Goal: Feedback & Contribution: Contribute content

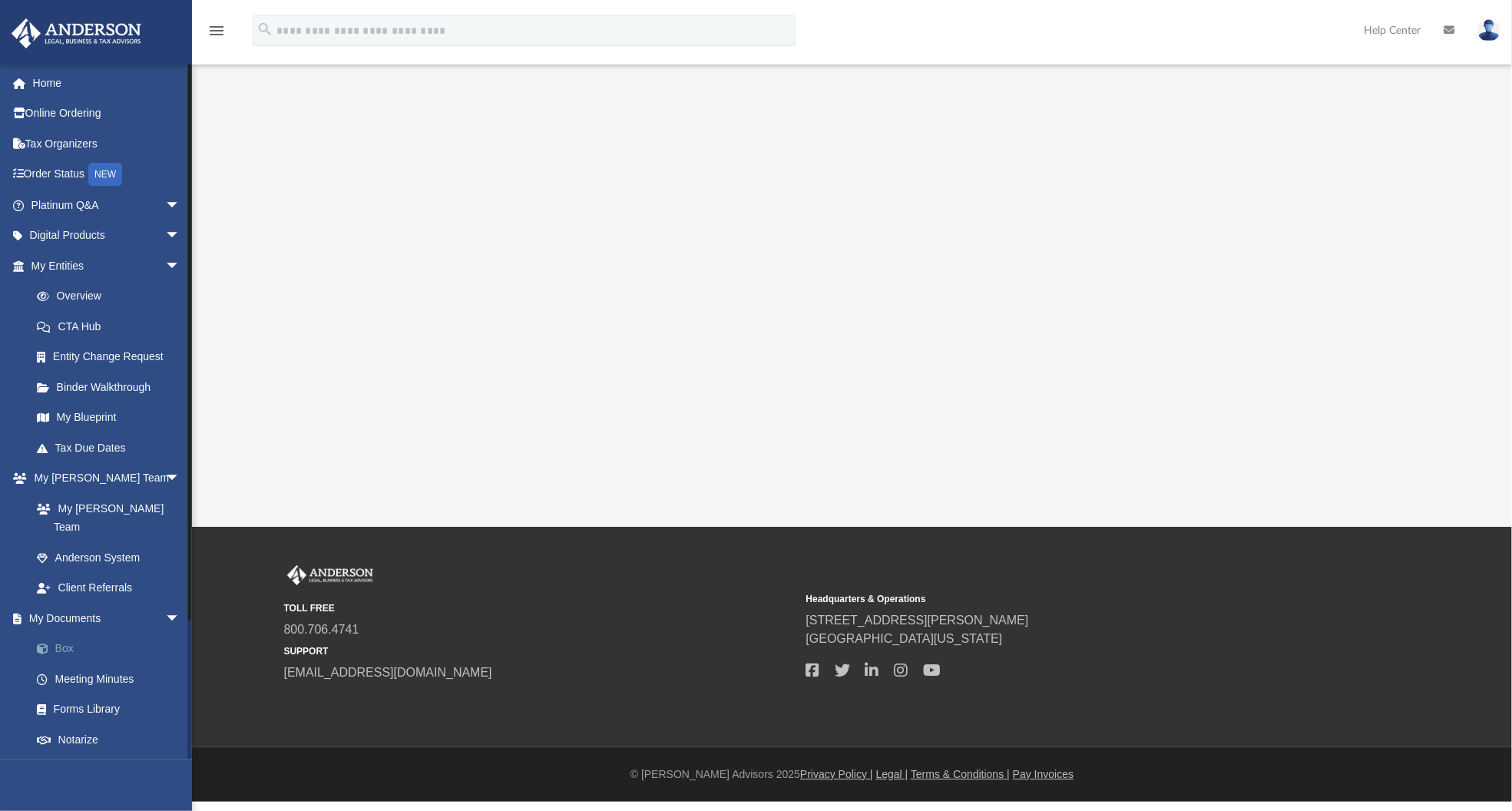
click at [66, 634] on link "Box" at bounding box center [113, 649] width 182 height 31
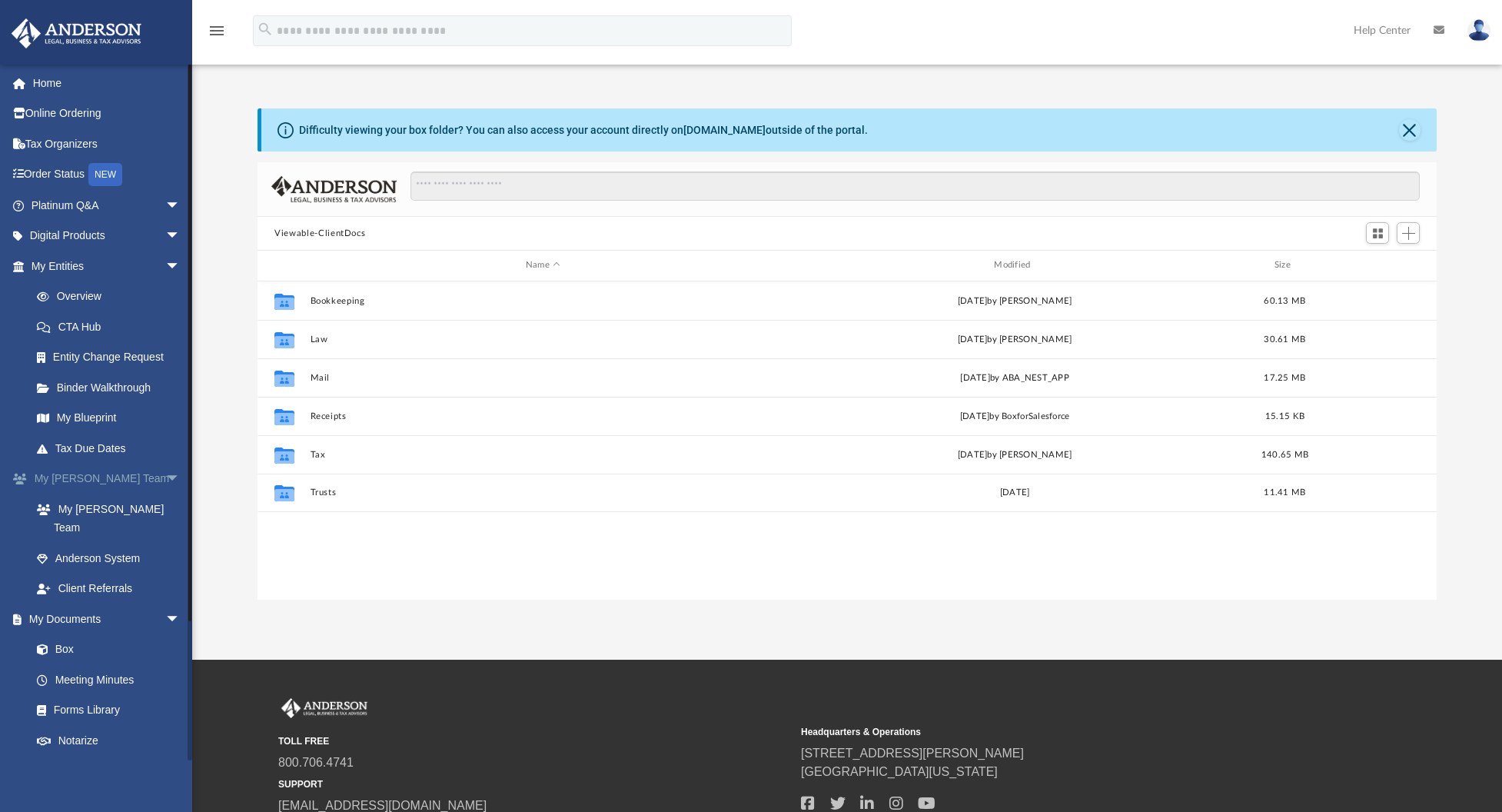
scroll to position [337, 1167]
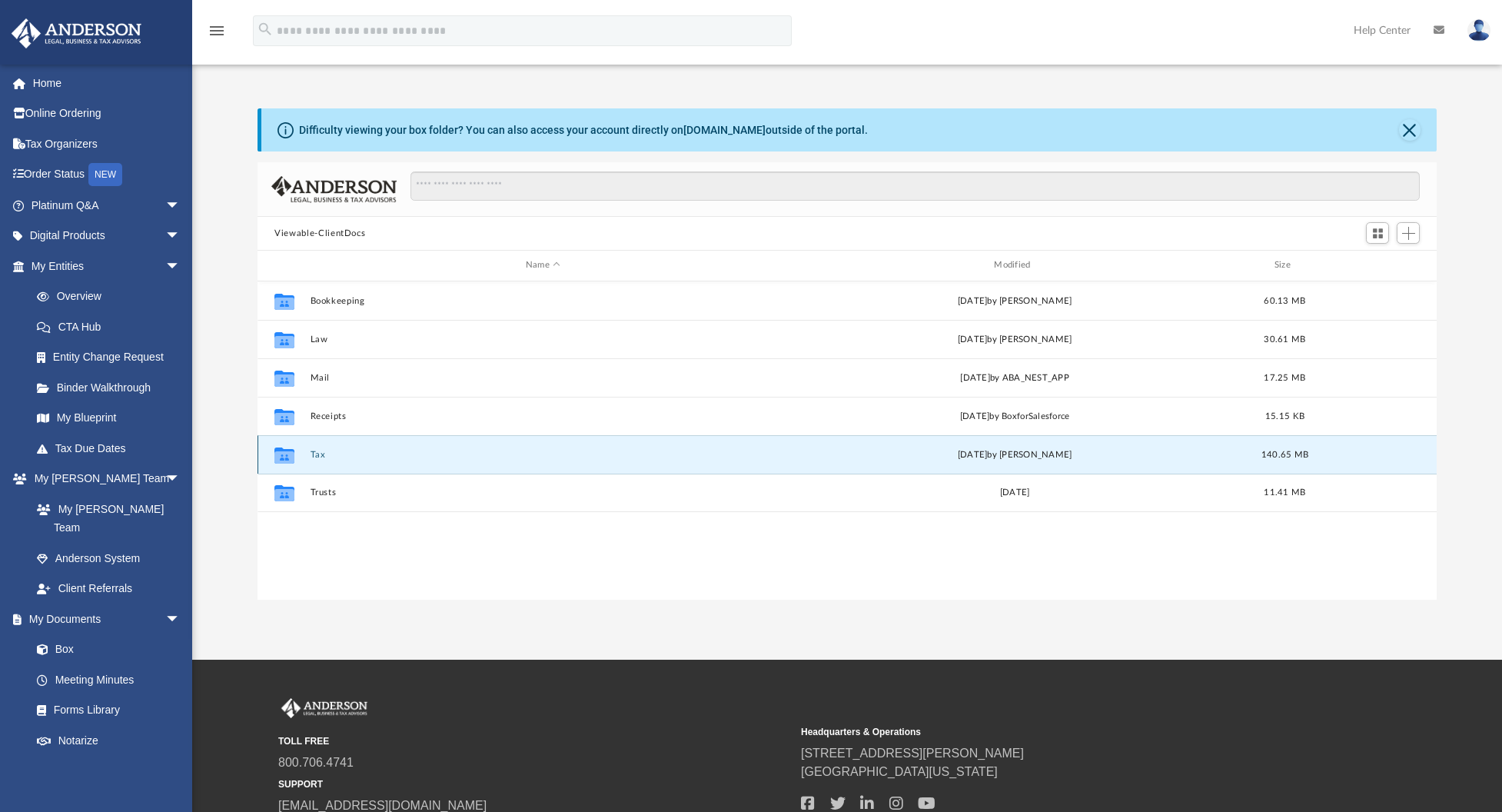
click at [320, 450] on button "Tax" at bounding box center [543, 454] width 465 height 10
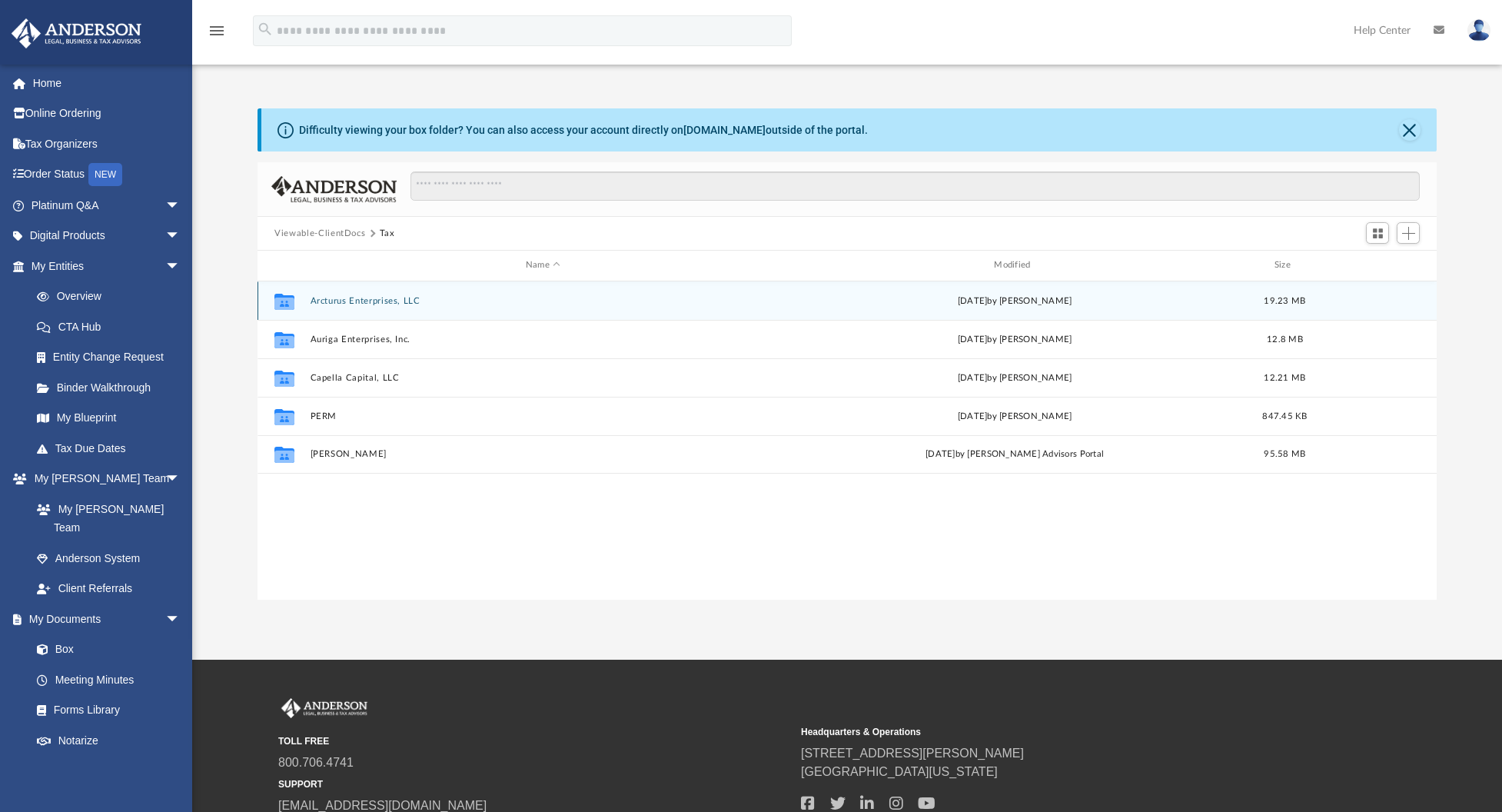
click at [386, 307] on div "Collaborated Folder Arcturus Enterprises, LLC [DATE] by [PERSON_NAME] 19.23 MB" at bounding box center [847, 301] width 1179 height 38
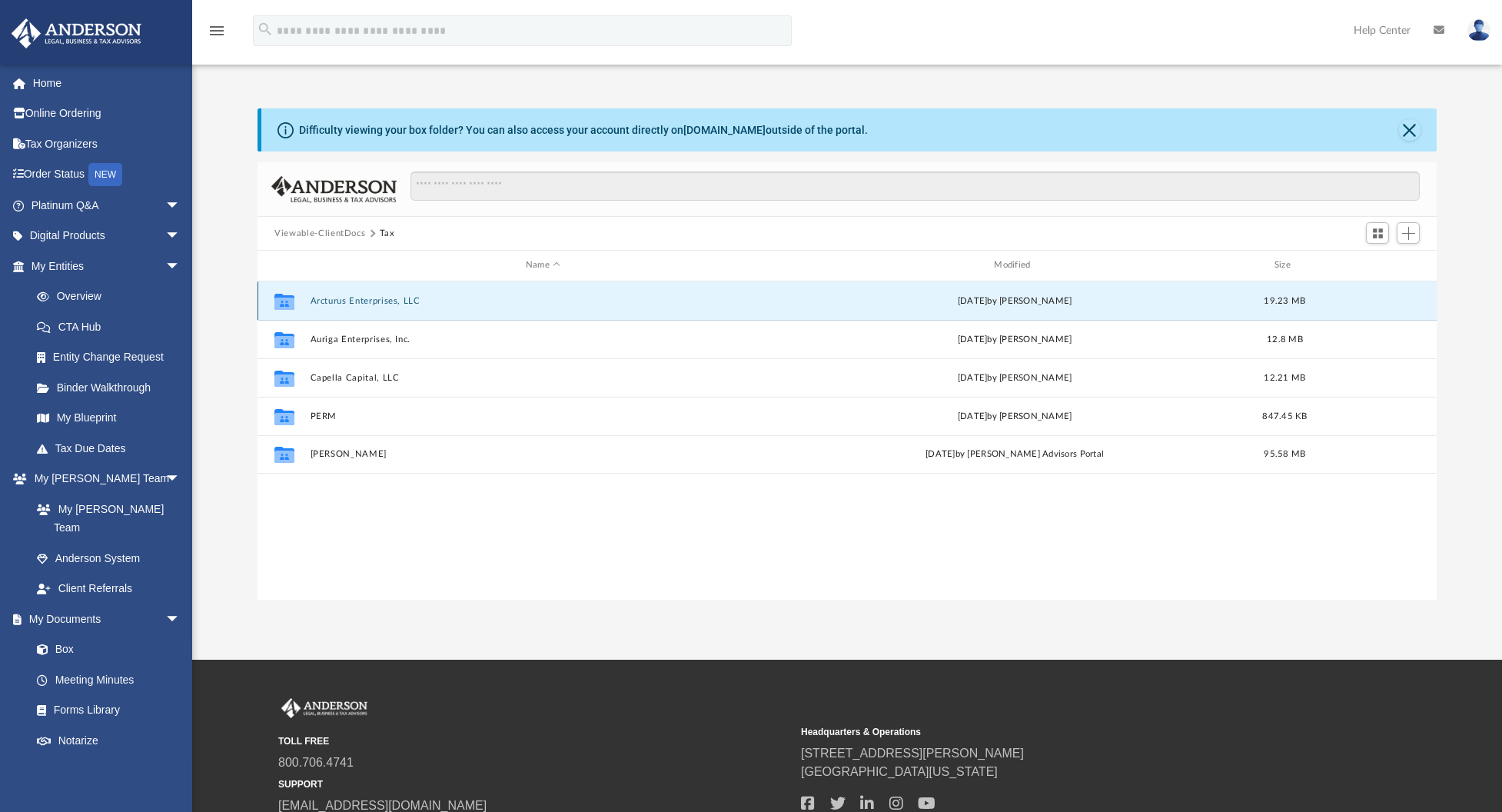
click at [386, 300] on button "Arcturus Enterprises, LLC" at bounding box center [543, 301] width 465 height 10
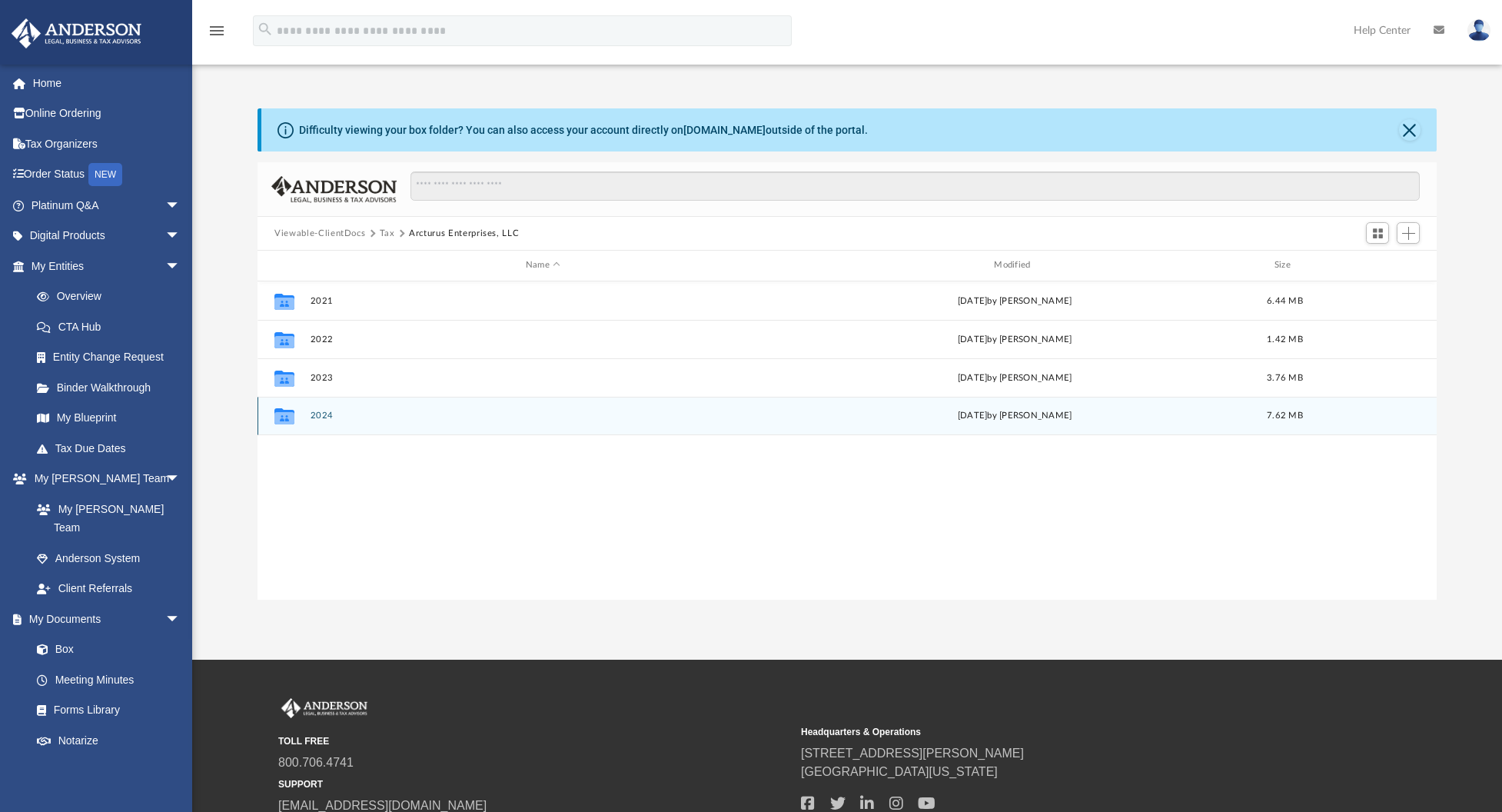
click at [317, 417] on button "2024" at bounding box center [543, 415] width 465 height 10
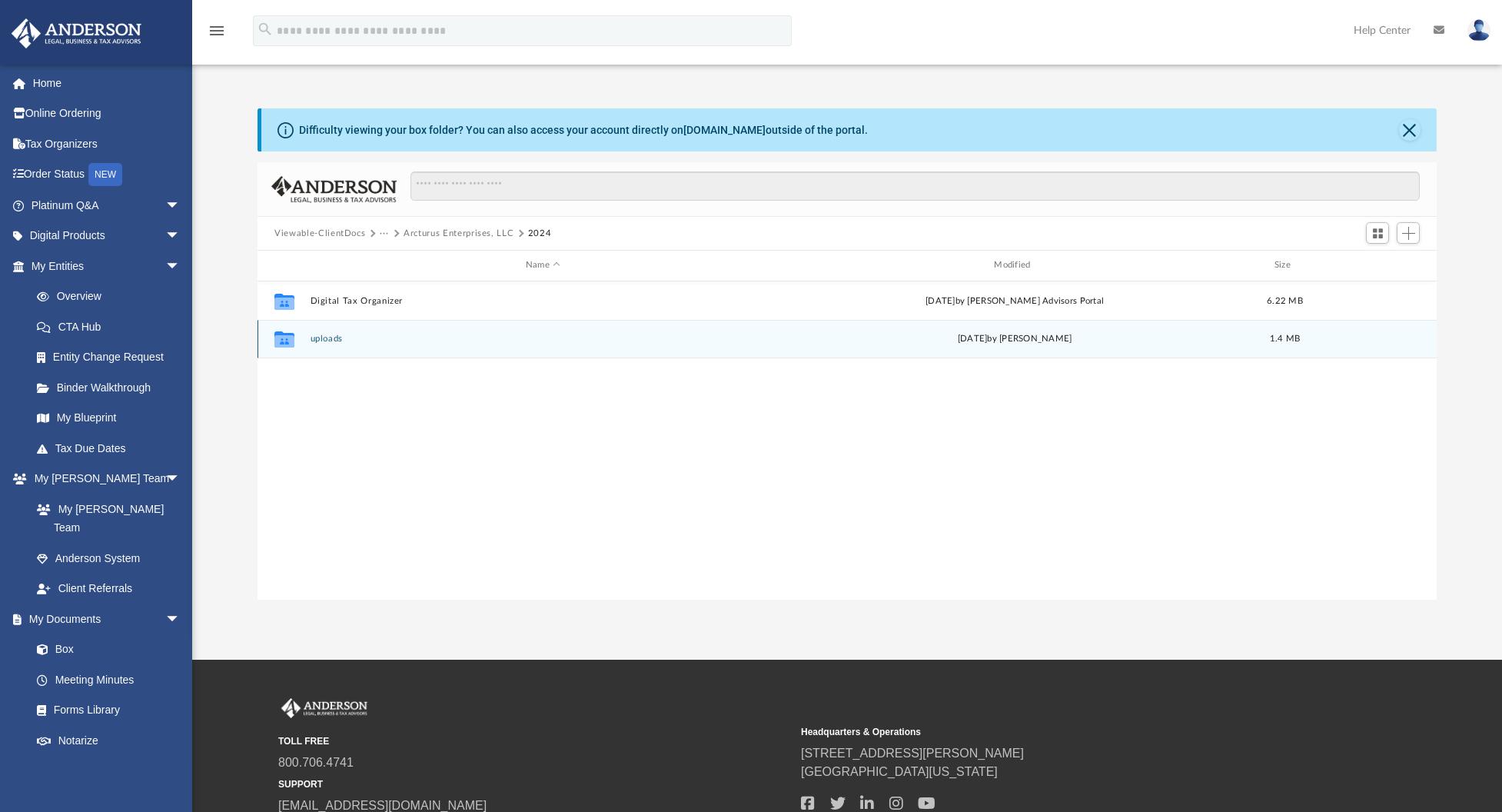
click at [332, 337] on button "uploads" at bounding box center [543, 338] width 465 height 10
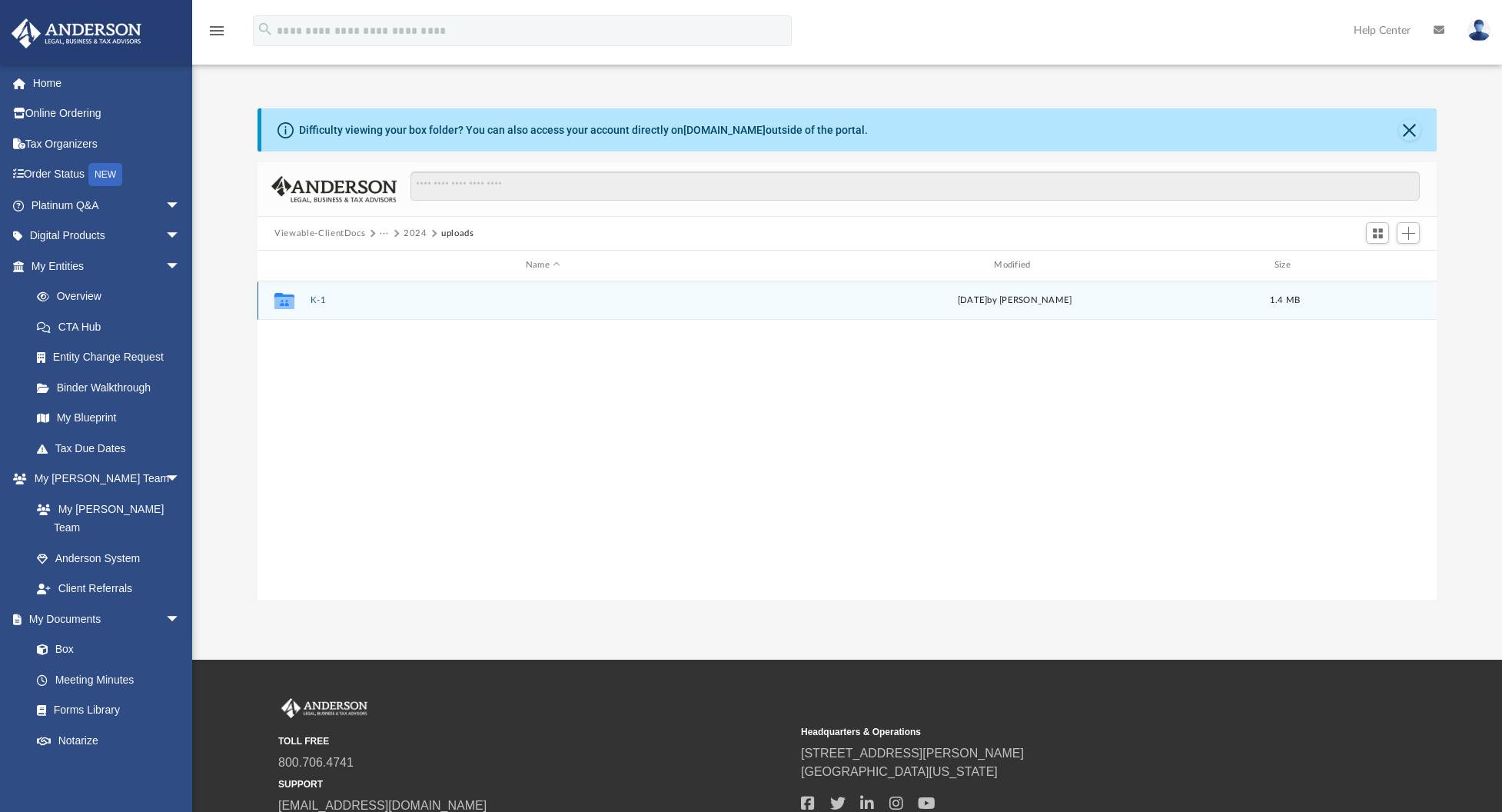
click at [315, 303] on button "K-1" at bounding box center [543, 300] width 465 height 10
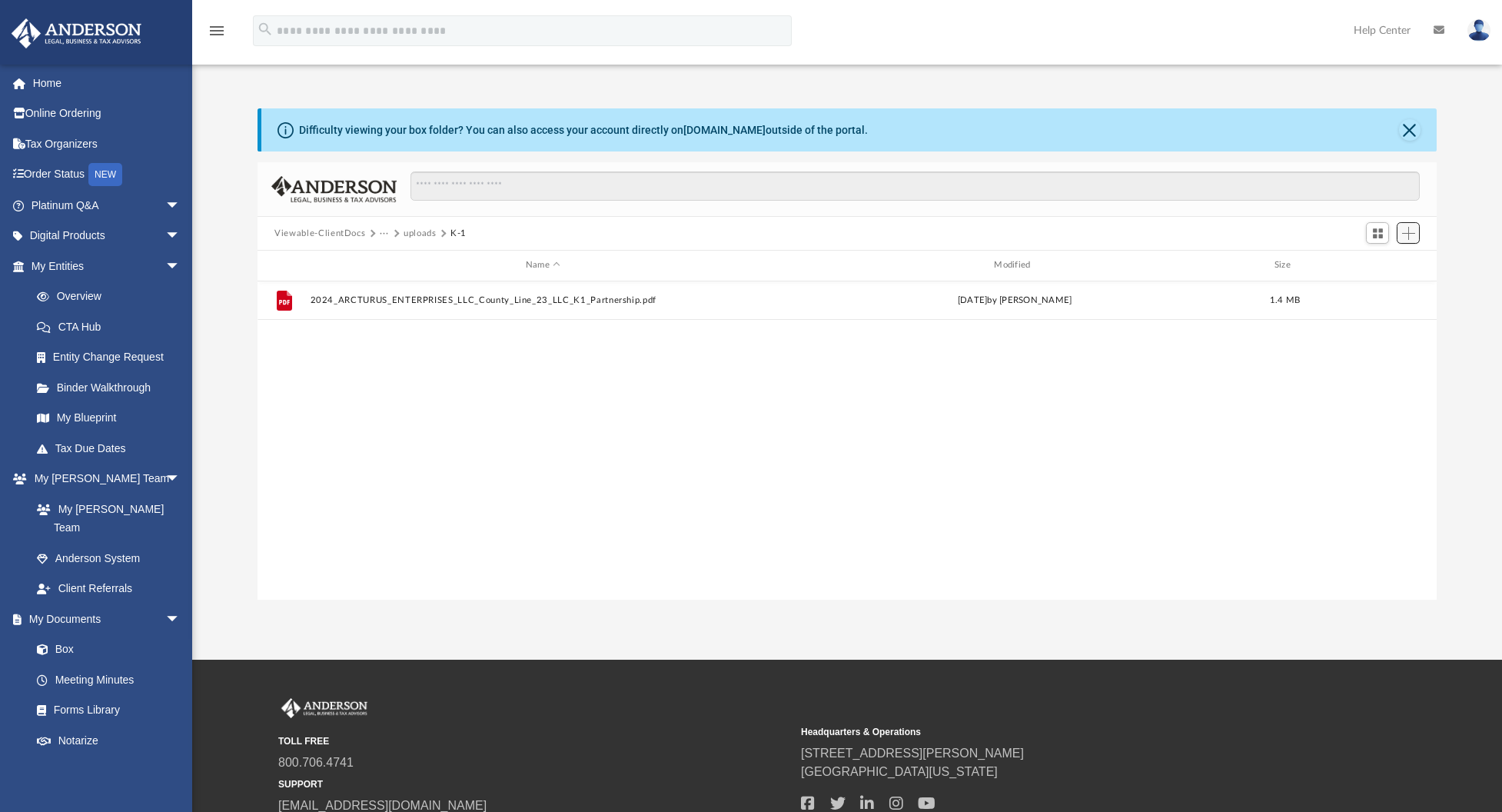
click at [1412, 240] on button "Add" at bounding box center [1408, 232] width 23 height 22
click at [1373, 264] on li "Upload" at bounding box center [1387, 264] width 49 height 16
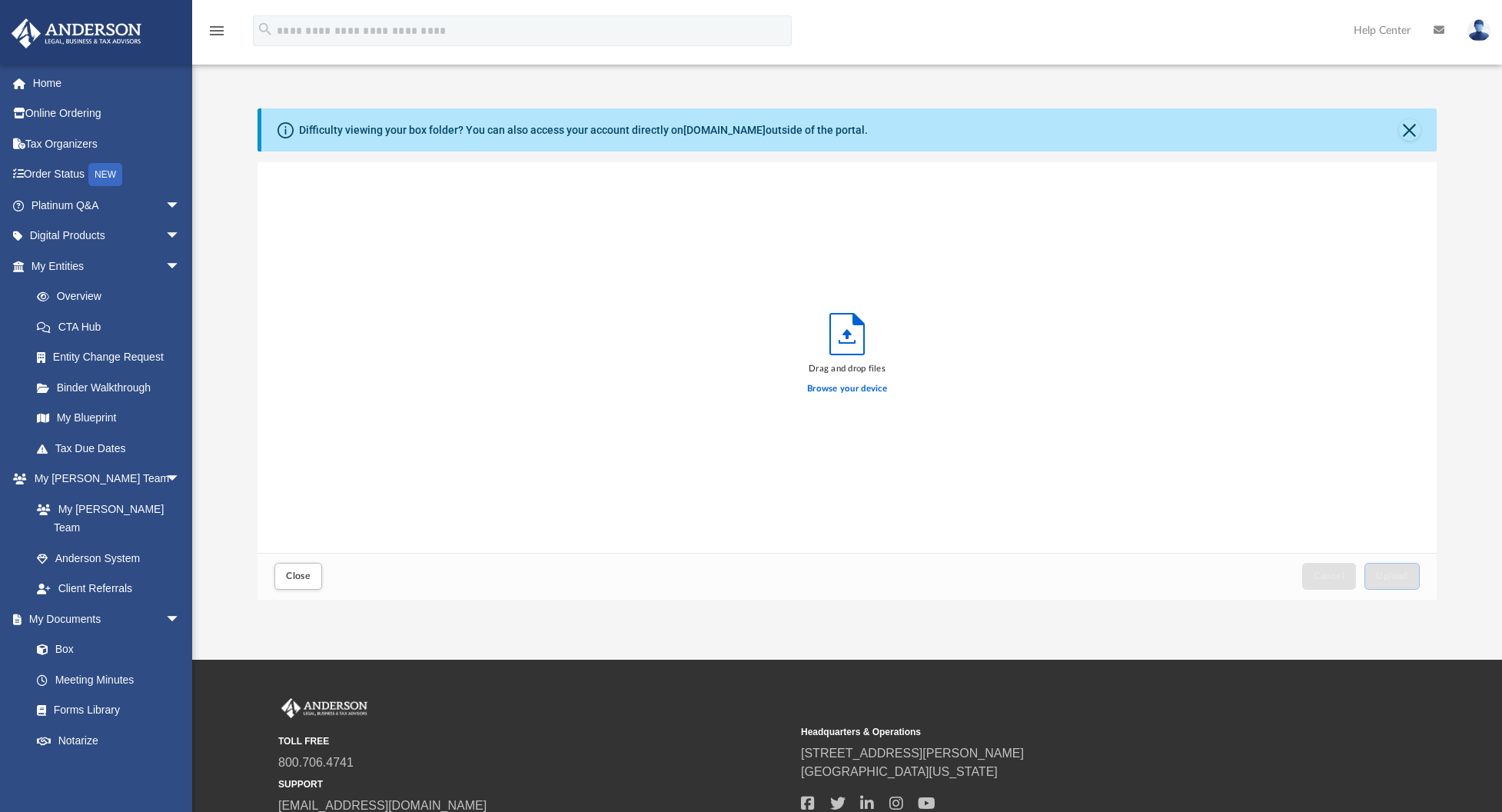
scroll to position [13, 13]
click at [873, 387] on label "Browse your device" at bounding box center [846, 389] width 80 height 14
click at [0, 0] on input "Browse your device" at bounding box center [0, 0] width 0 height 0
click at [1376, 578] on span "Upload" at bounding box center [1392, 575] width 32 height 10
click at [304, 573] on span "Close" at bounding box center [298, 575] width 24 height 10
